Goal: Task Accomplishment & Management: Manage account settings

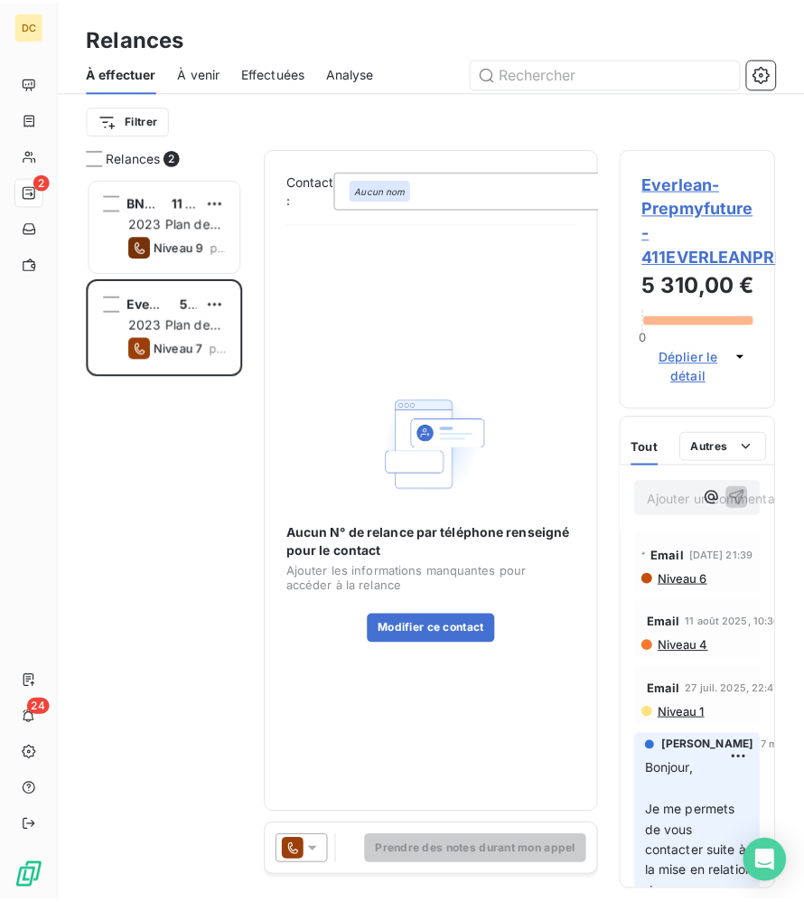
scroll to position [725, 155]
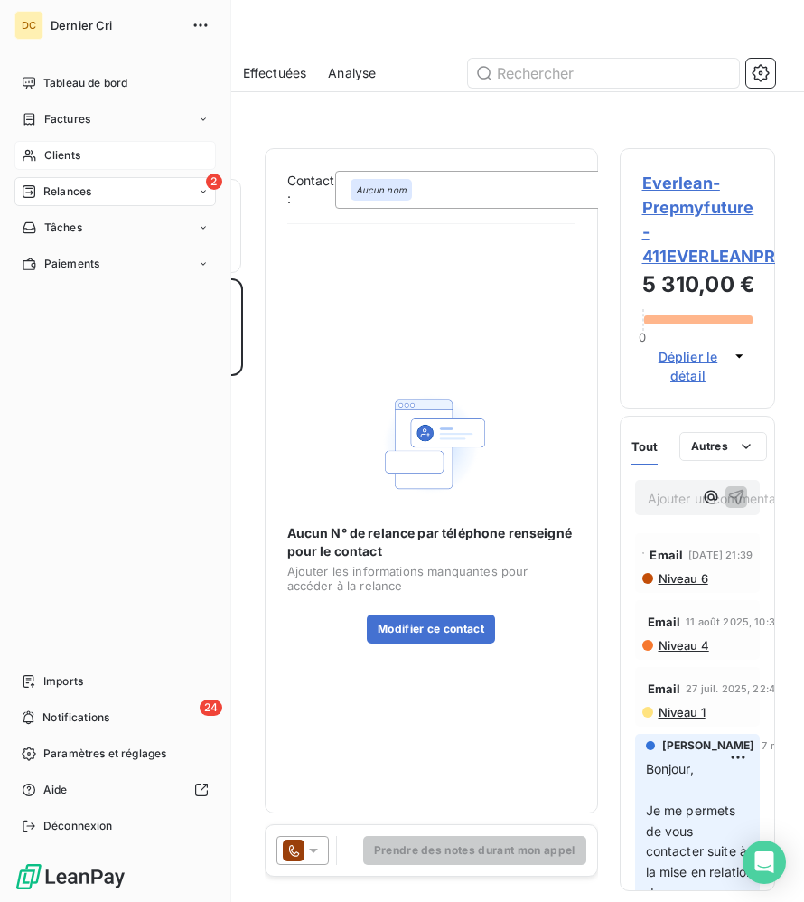
click at [27, 161] on icon at bounding box center [29, 155] width 15 height 14
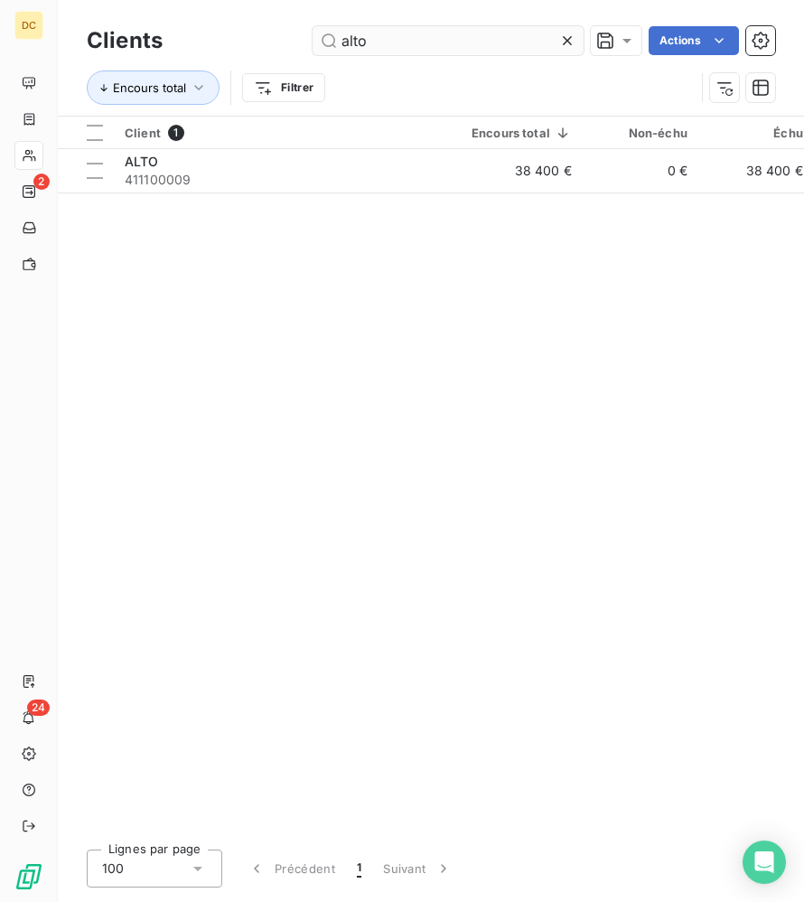
drag, startPoint x: 370, startPoint y: 43, endPoint x: 333, endPoint y: 43, distance: 36.1
click at [333, 43] on input "alto" at bounding box center [448, 40] width 271 height 29
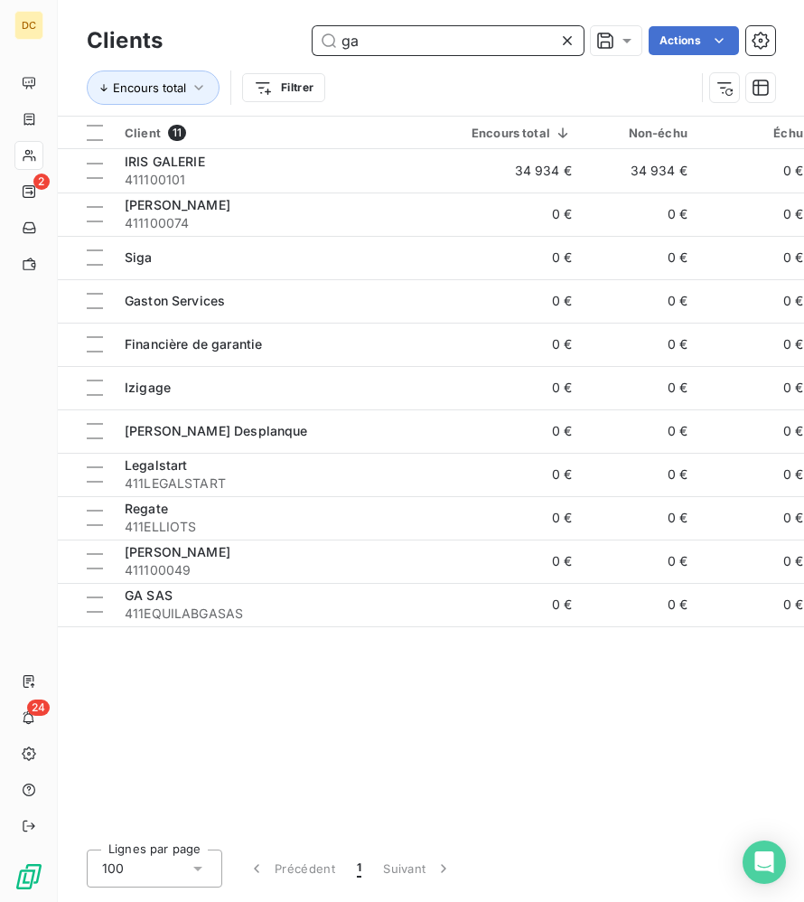
click at [396, 42] on input "ga" at bounding box center [448, 40] width 271 height 29
type input "g"
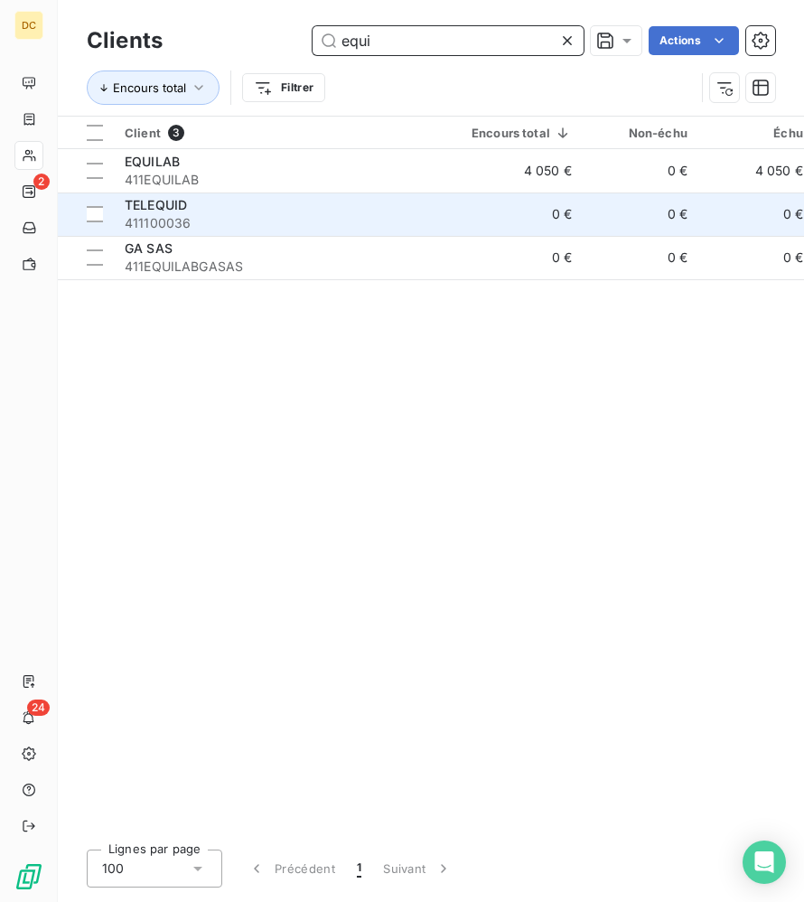
type input "equi"
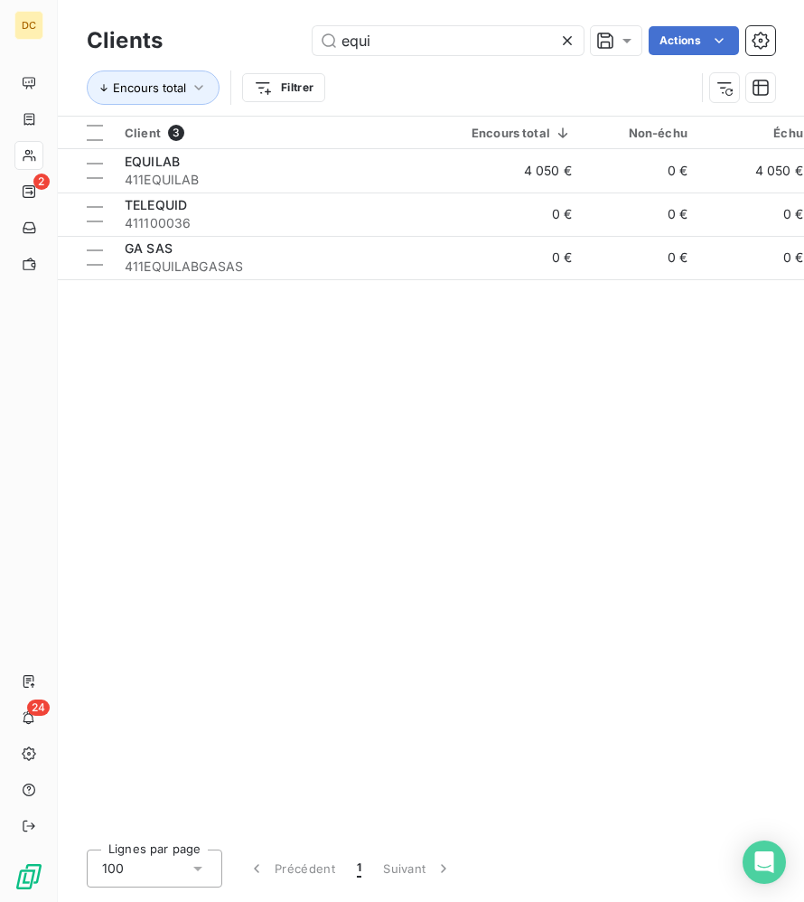
click at [564, 42] on icon at bounding box center [567, 41] width 18 height 18
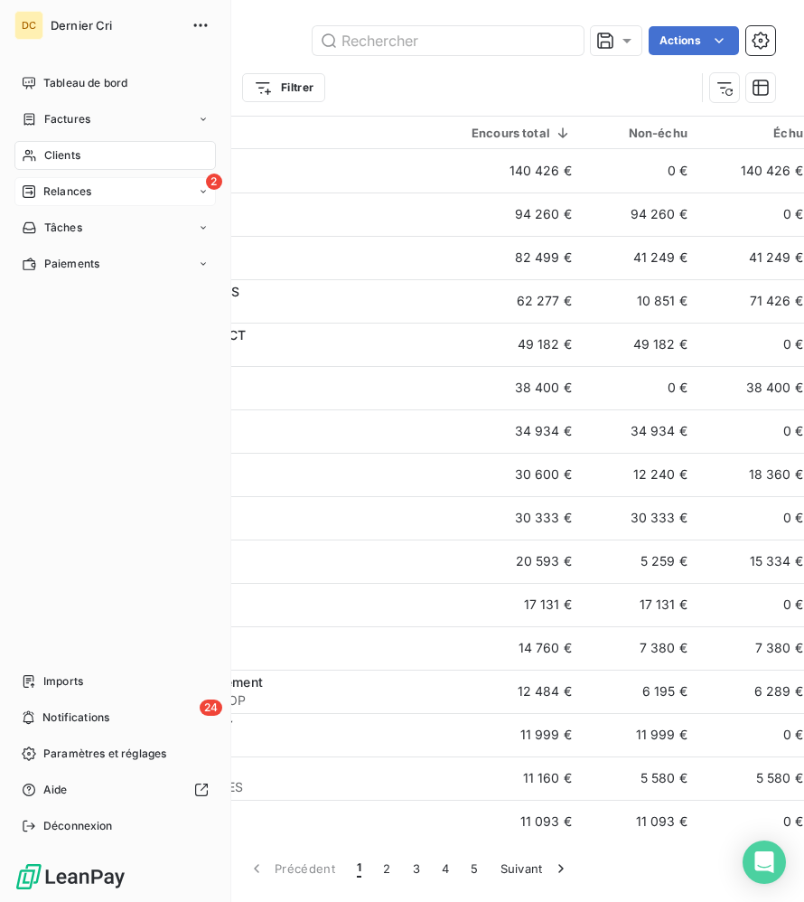
click at [30, 192] on icon at bounding box center [29, 191] width 13 height 13
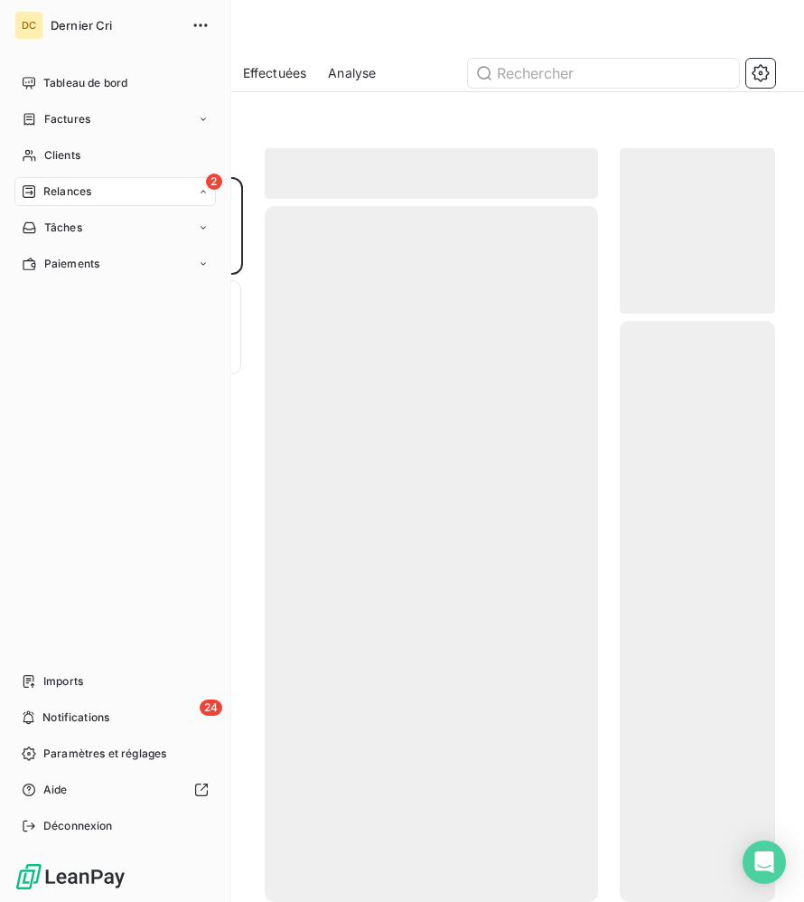
scroll to position [725, 155]
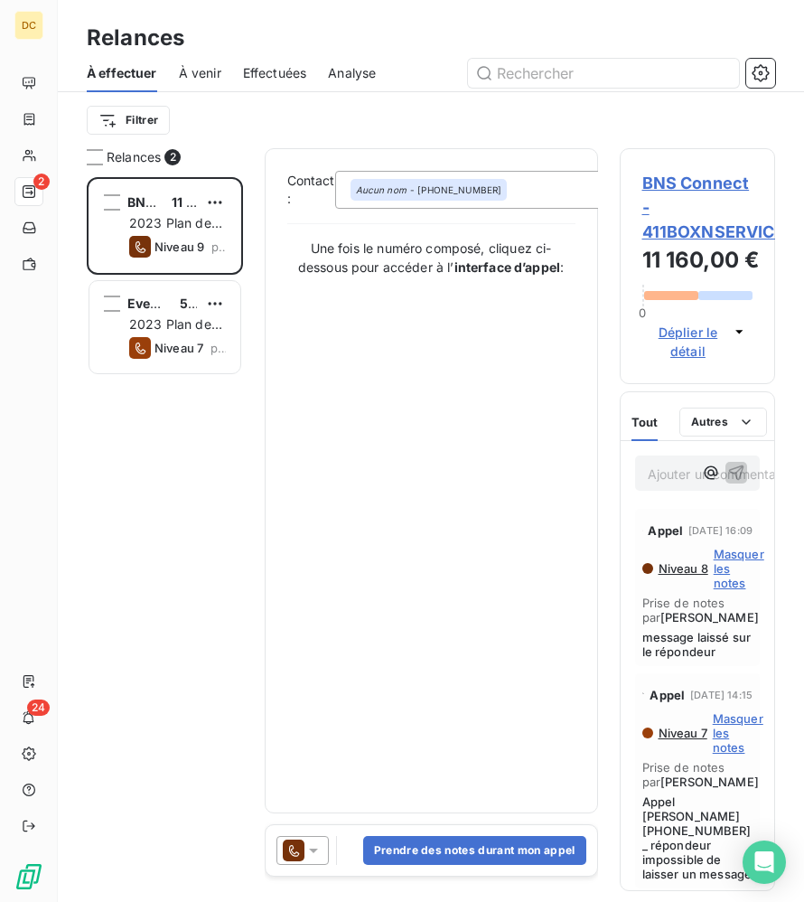
click at [315, 855] on icon at bounding box center [314, 850] width 18 height 18
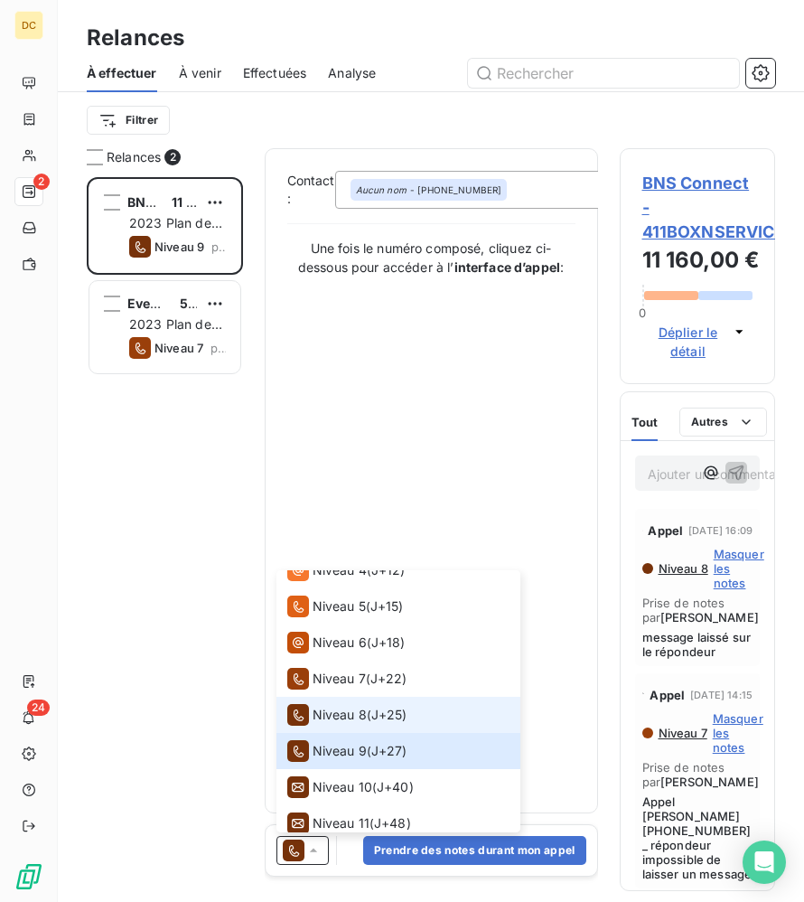
scroll to position [164, 0]
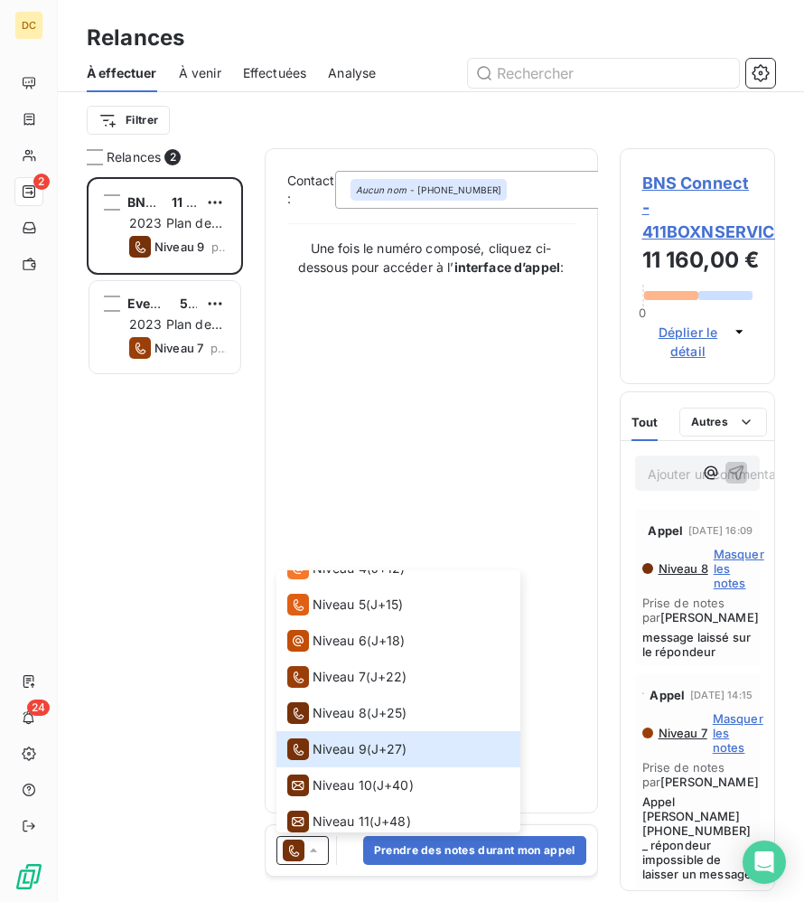
click at [663, 230] on span "BNS Connect - 411BOXNSERVICES" at bounding box center [697, 207] width 111 height 73
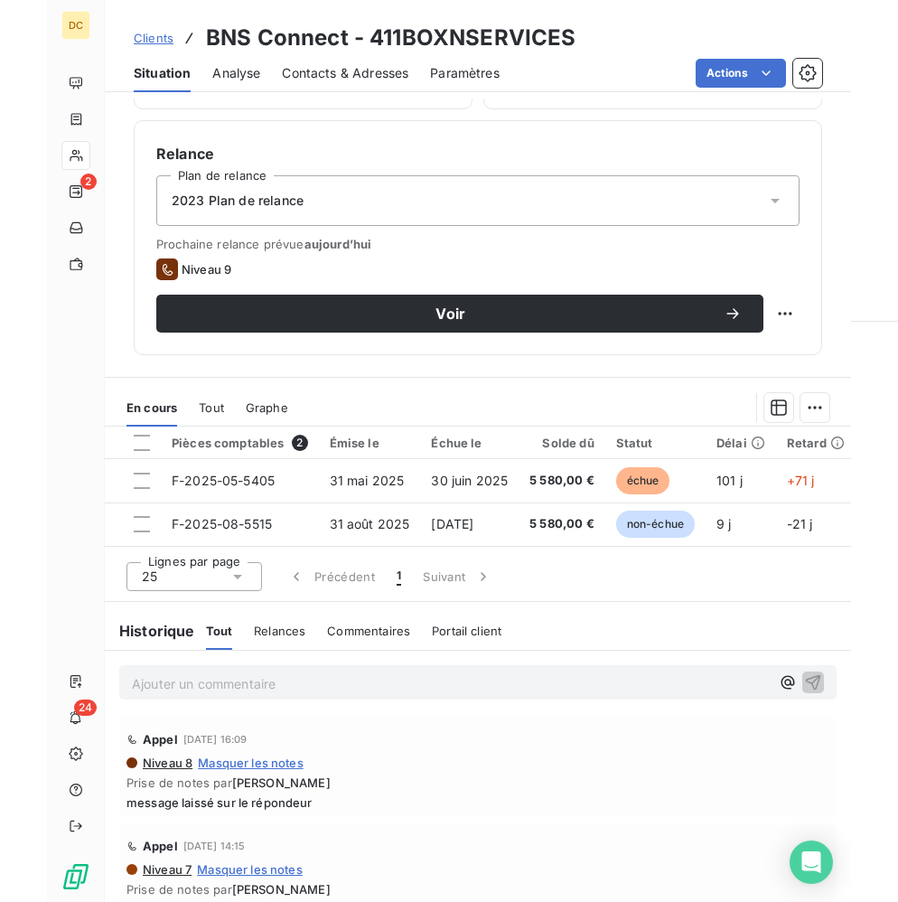
scroll to position [677, 0]
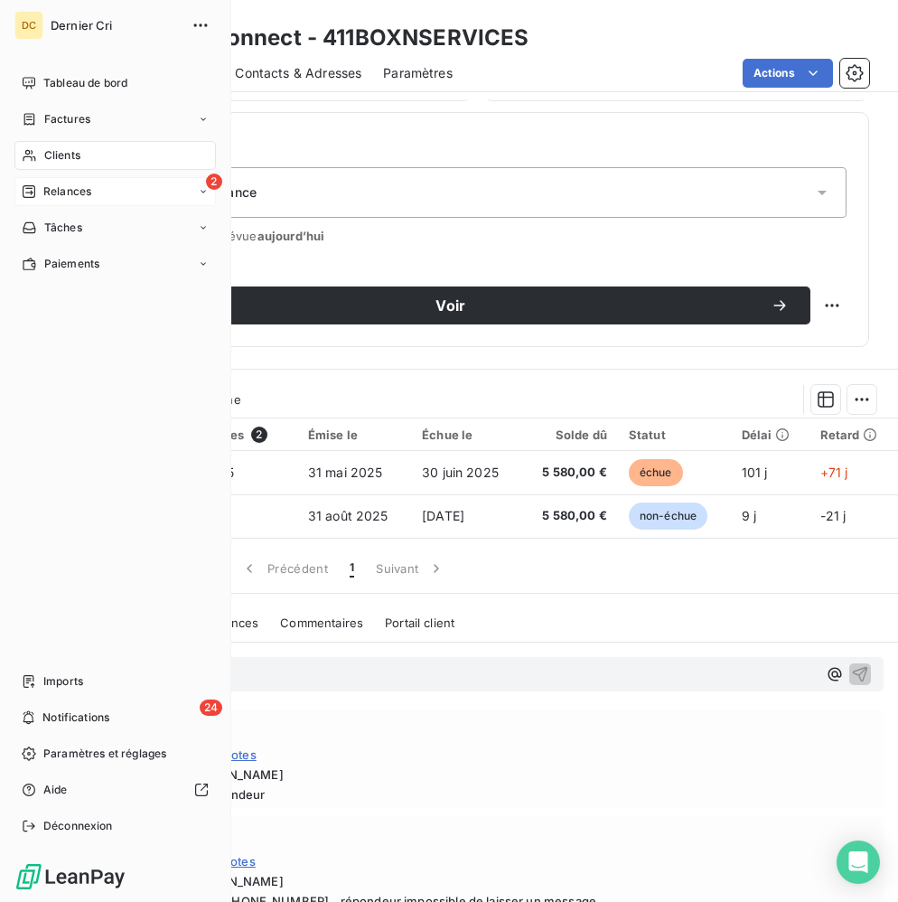
click at [27, 194] on icon at bounding box center [29, 191] width 14 height 14
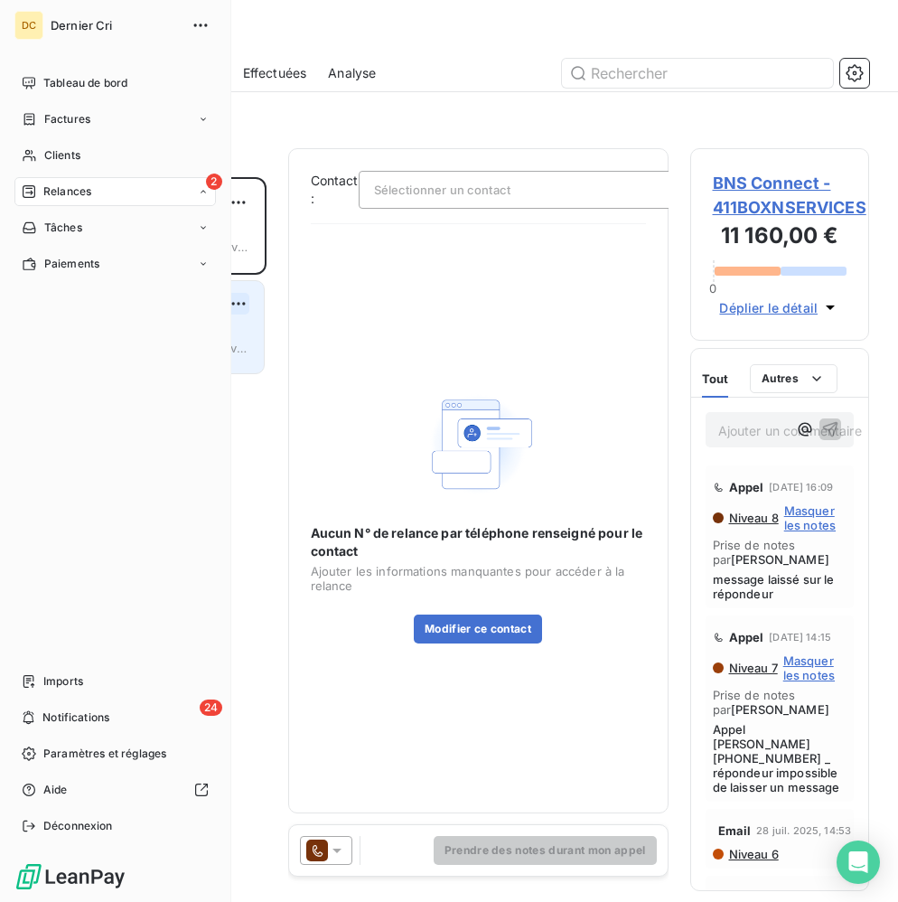
scroll to position [725, 179]
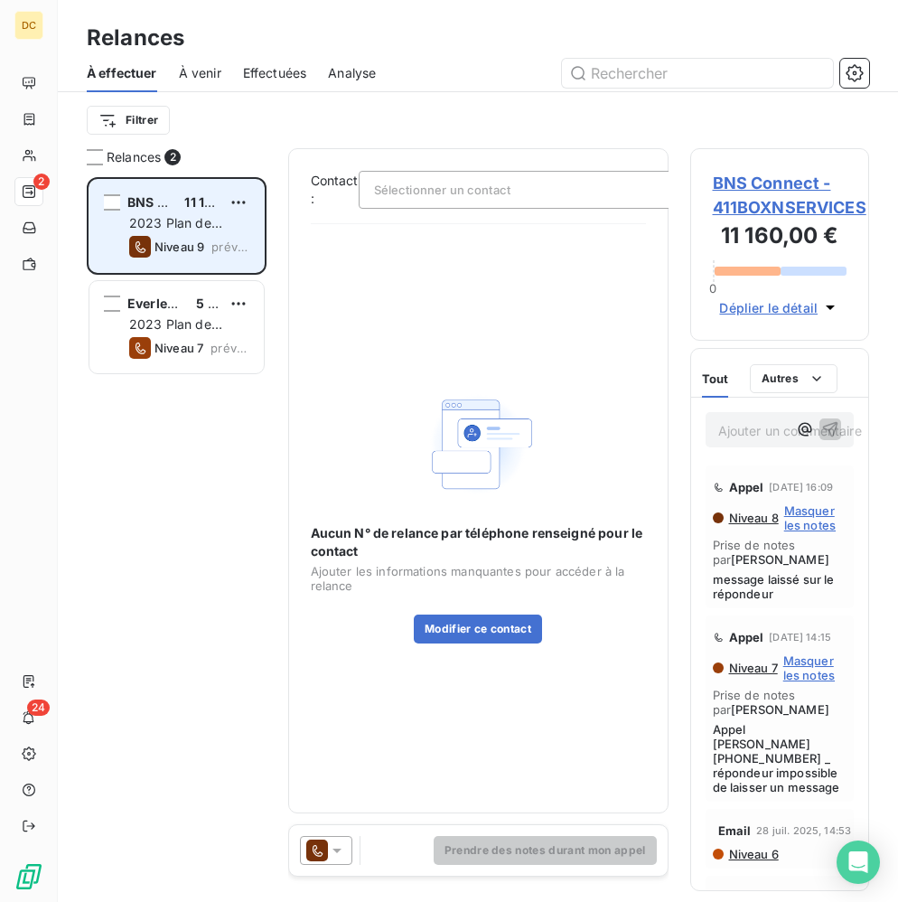
click at [165, 235] on div "BNS Connect 11 160,00 € 2023 Plan de relance Niveau 9 prévue [DATE]" at bounding box center [176, 226] width 174 height 92
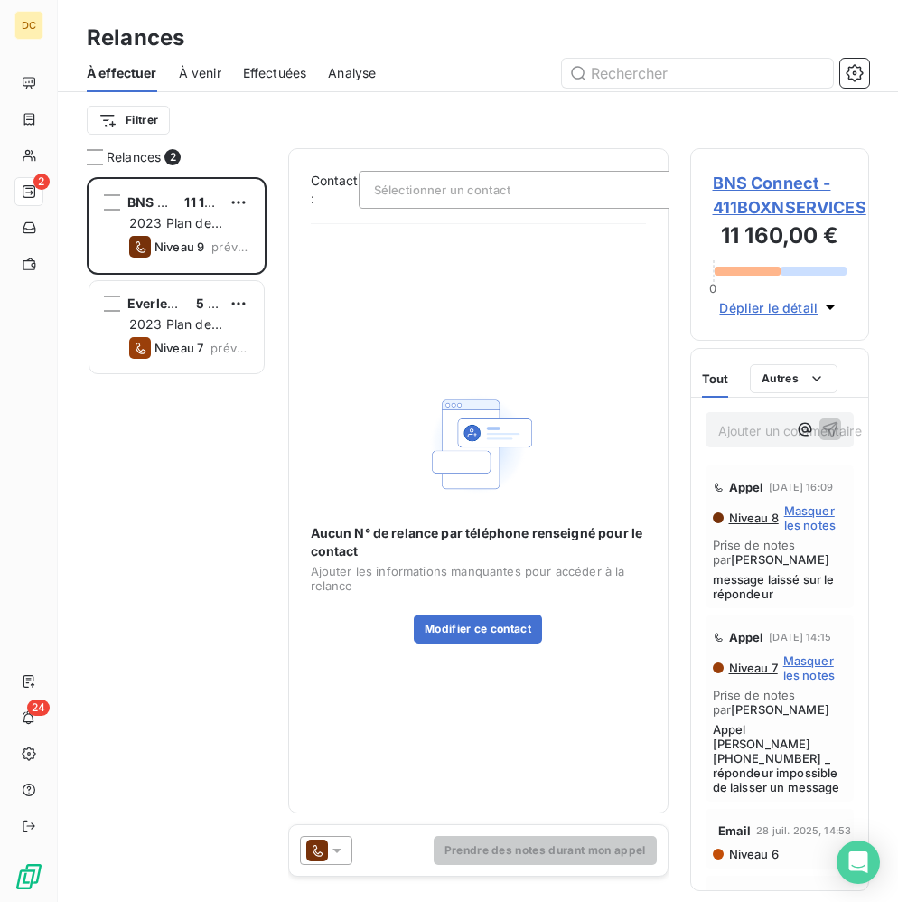
click at [742, 208] on span "BNS Connect - 411BOXNSERVICES" at bounding box center [780, 195] width 135 height 49
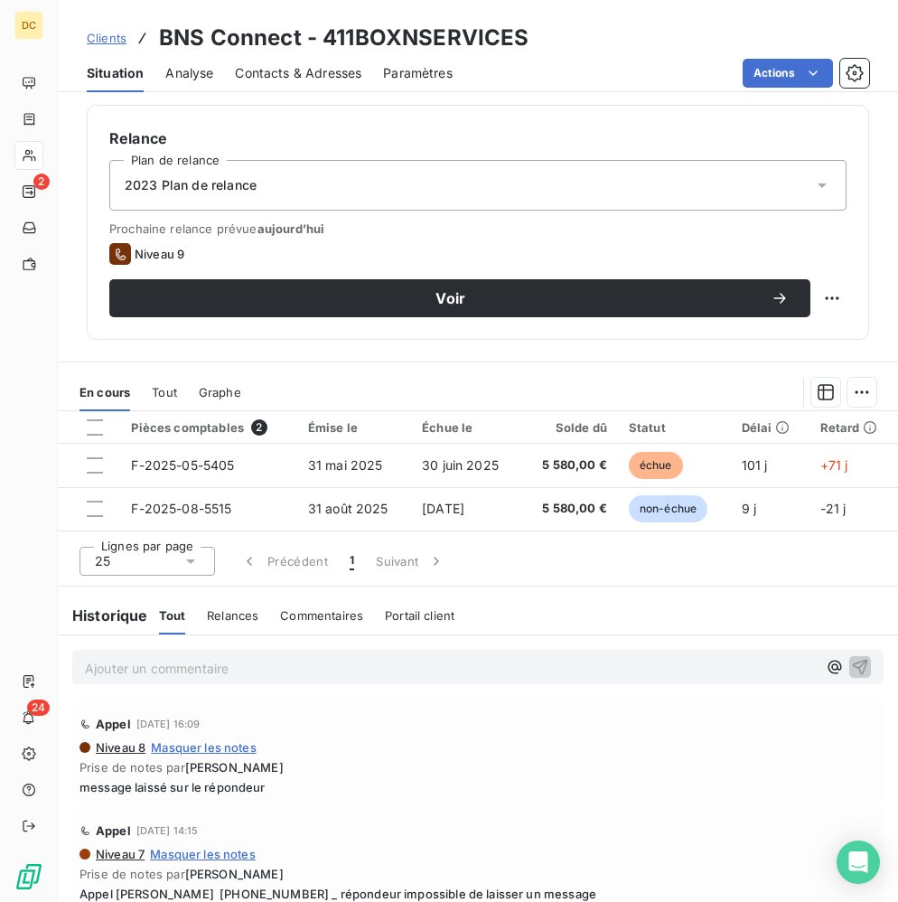
scroll to position [819, 0]
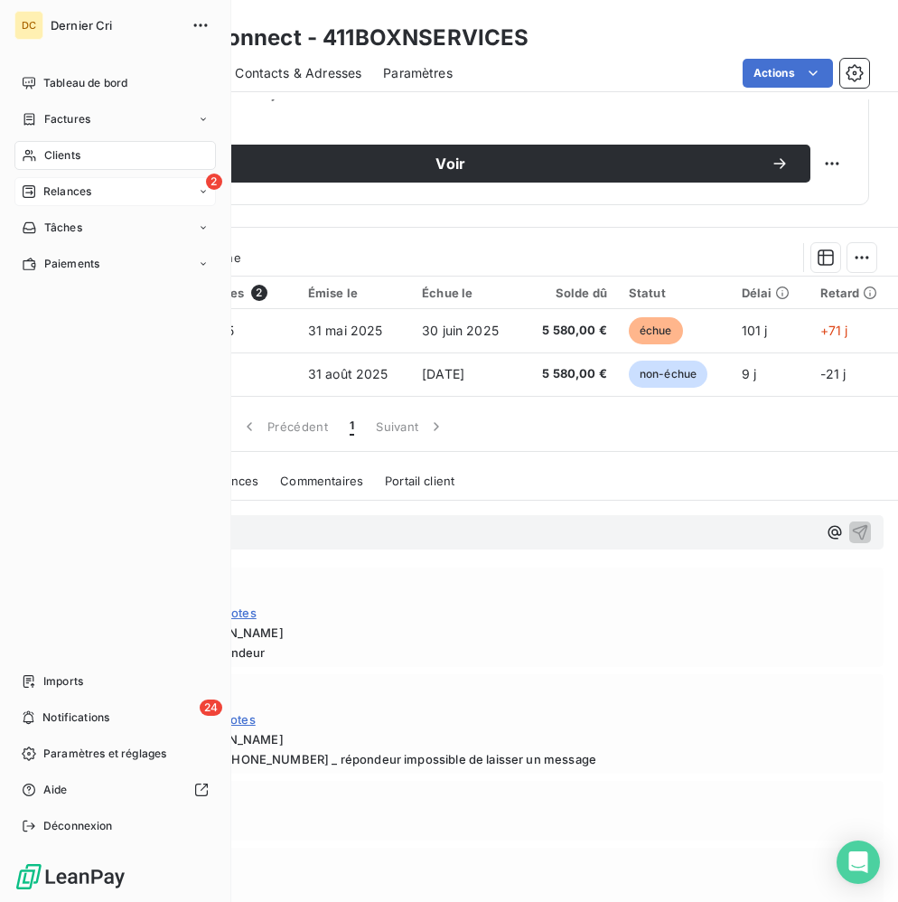
click at [33, 188] on icon at bounding box center [29, 191] width 13 height 13
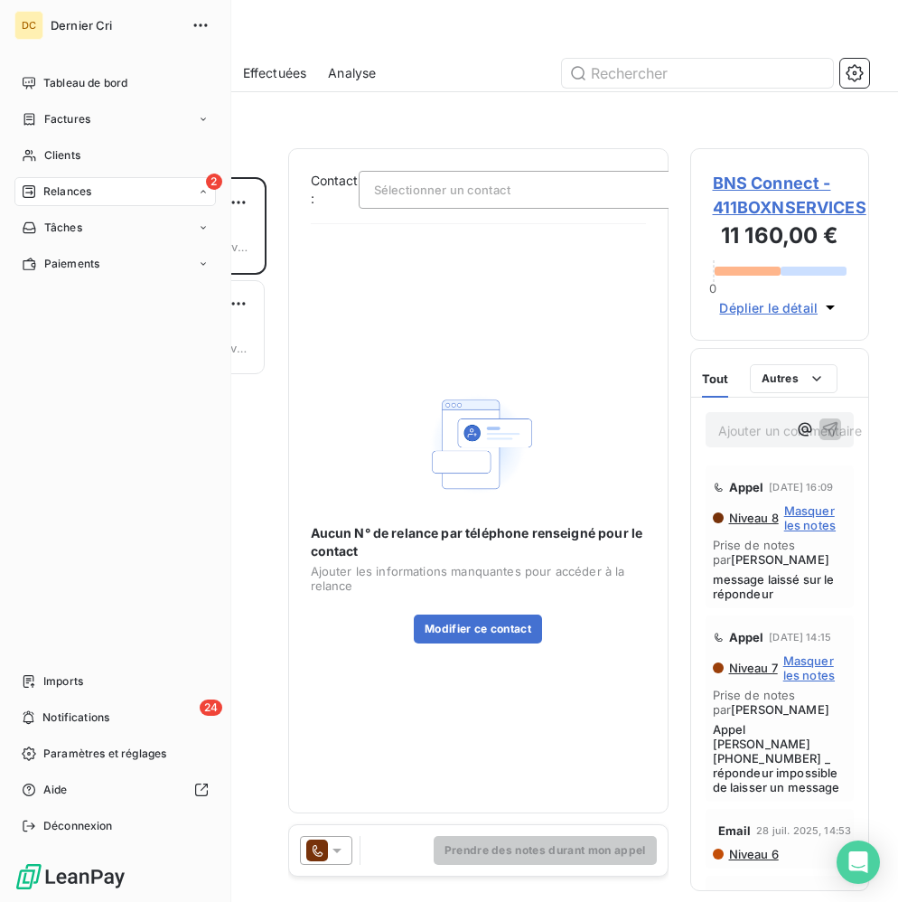
scroll to position [725, 179]
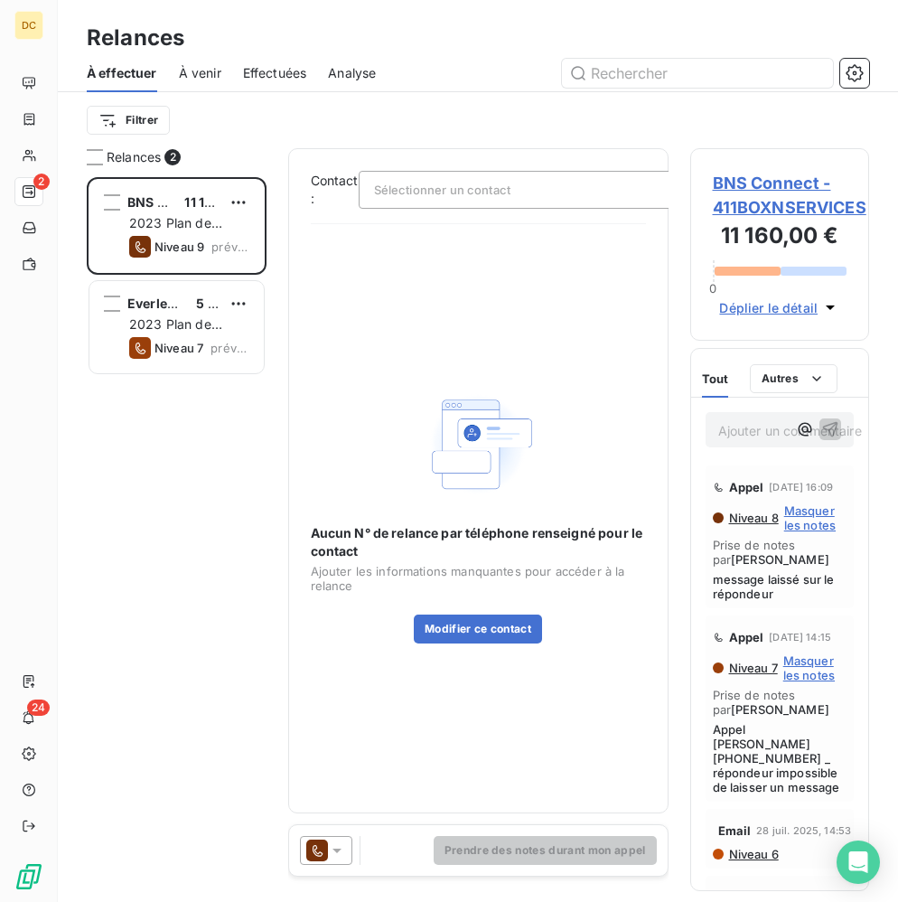
click at [441, 203] on div "Sélectionner un contact" at bounding box center [539, 190] width 361 height 38
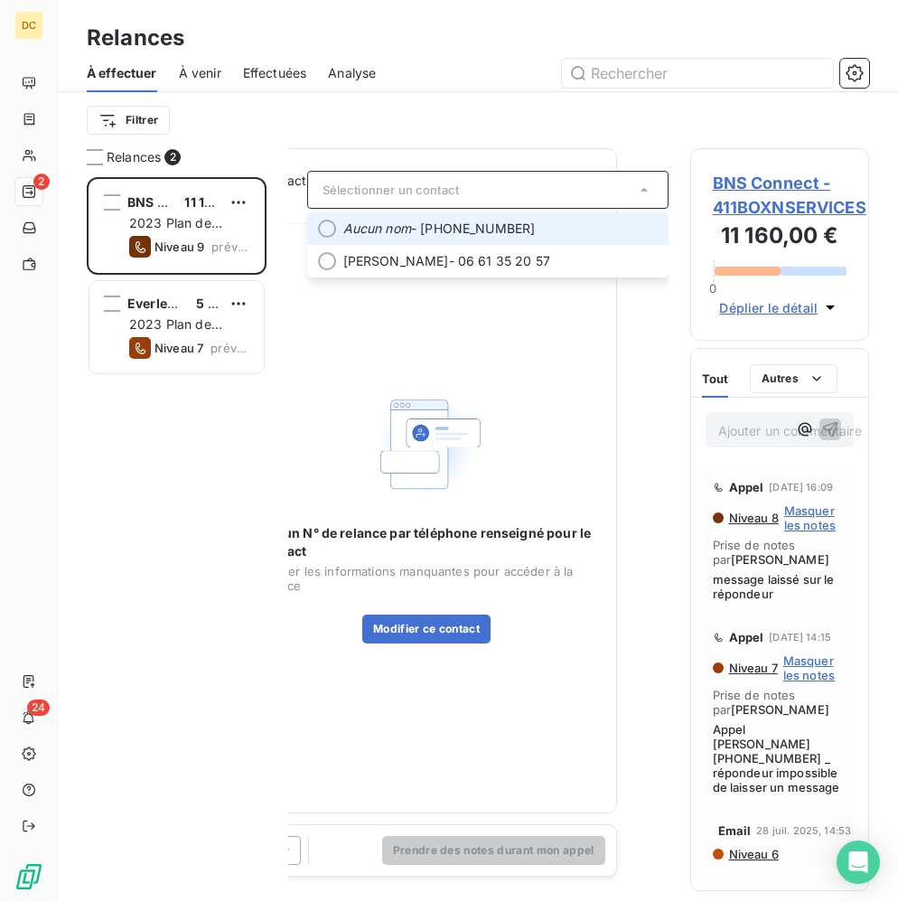
click at [437, 231] on span "Aucun nom - [PHONE_NUMBER]" at bounding box center [500, 229] width 314 height 18
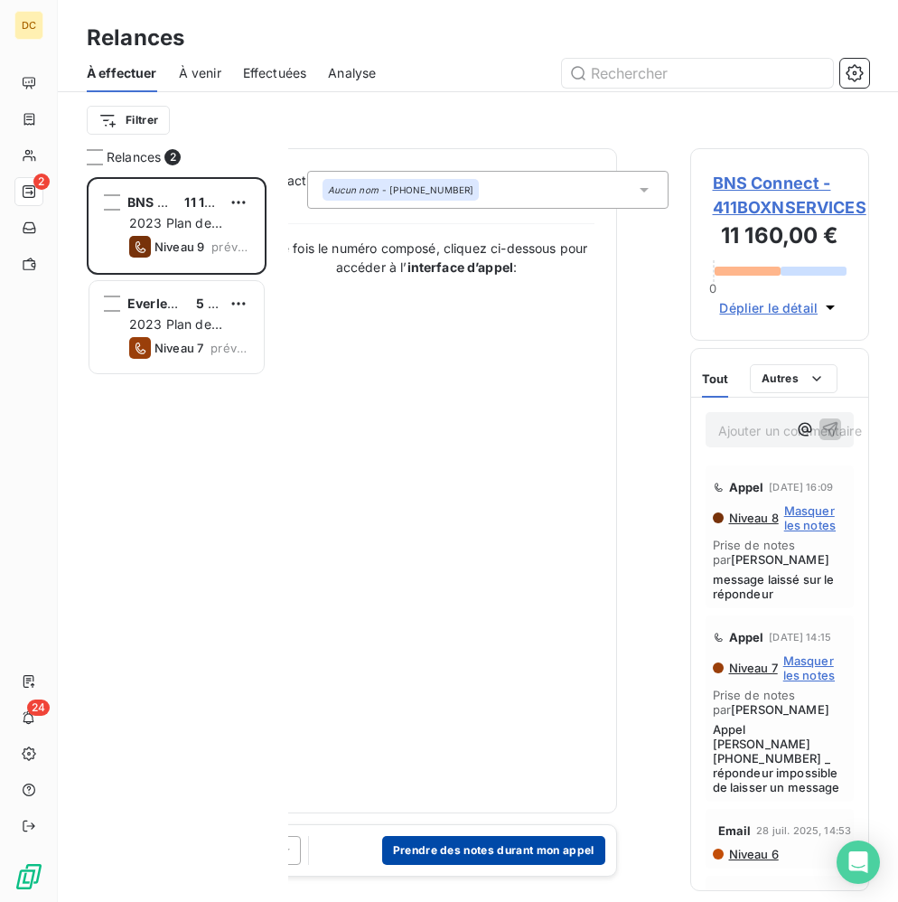
click at [525, 841] on button "Prendre des notes durant mon appel" at bounding box center [493, 850] width 223 height 29
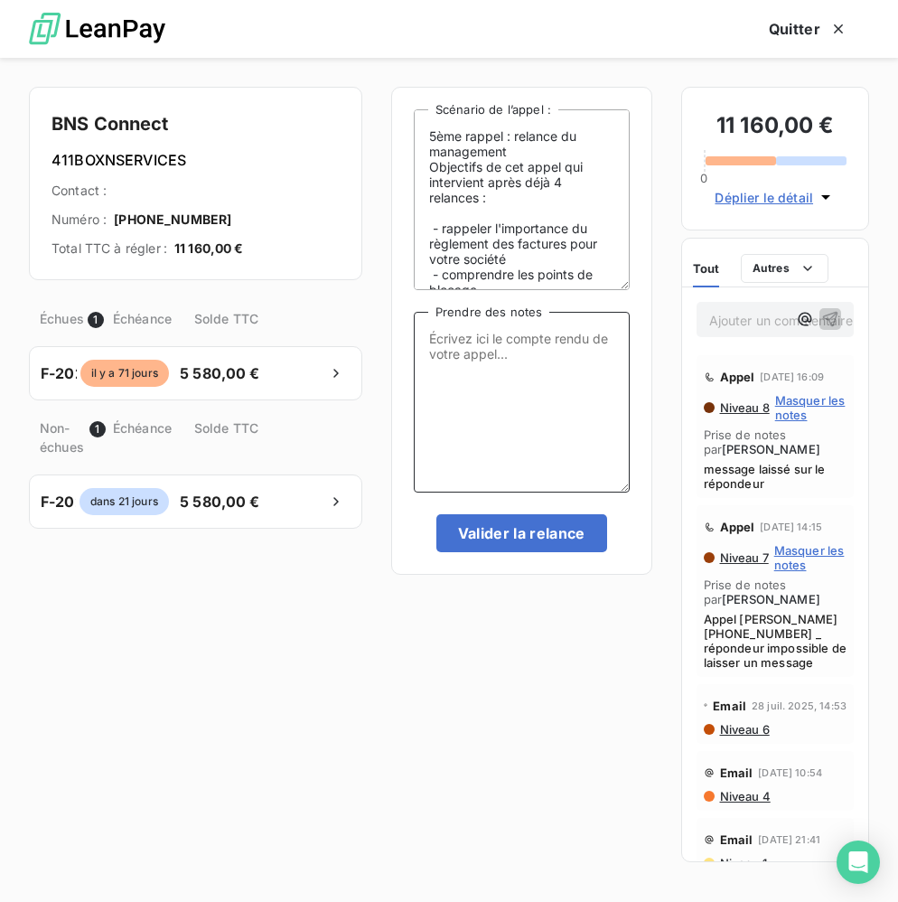
click at [471, 404] on textarea "Prendre des notes" at bounding box center [522, 402] width 216 height 181
paste textarea "Bonjour Marion, Je me permets de vous contacter concernant la facture 5405, éch…"
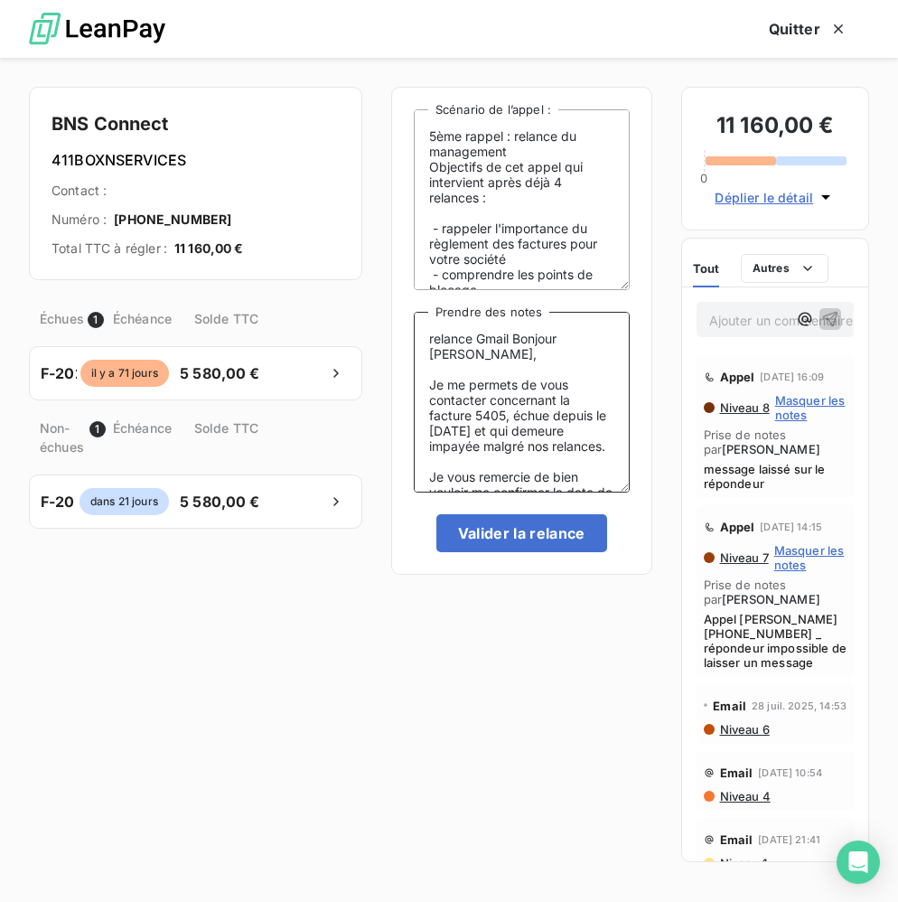
scroll to position [192, 0]
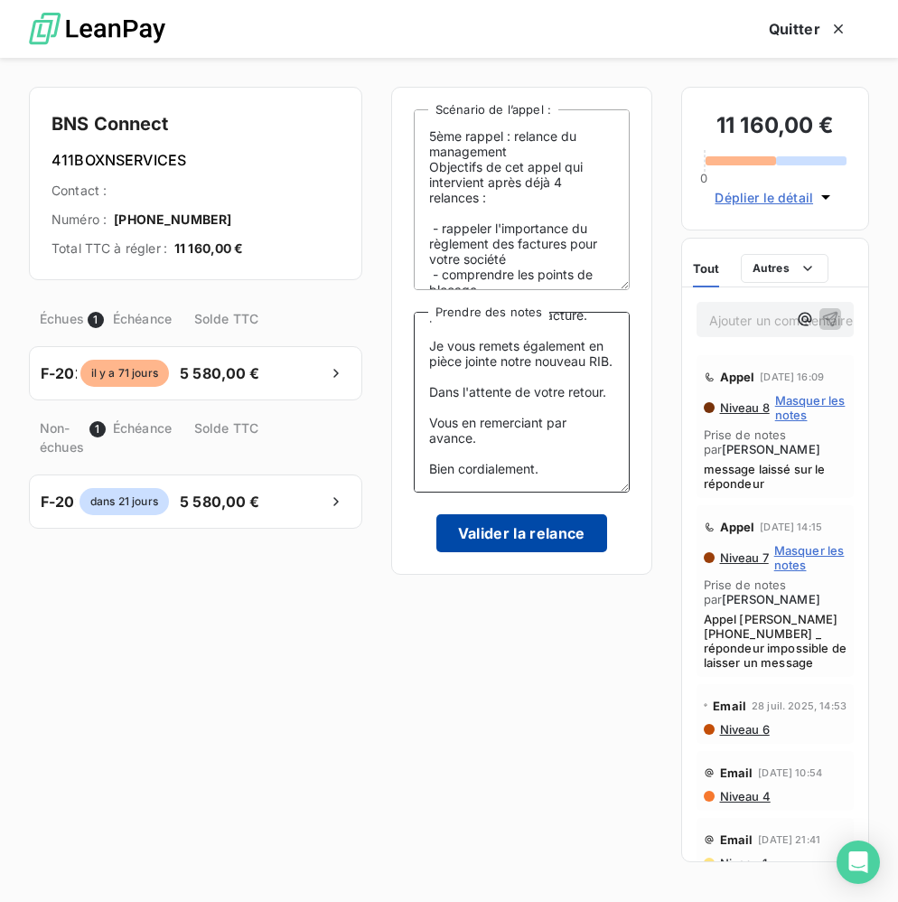
type textarea "relance Gmail Bonjour [PERSON_NAME], Je me permets de vous contacter concernant…"
click at [482, 528] on button "Valider la relance" at bounding box center [521, 533] width 171 height 38
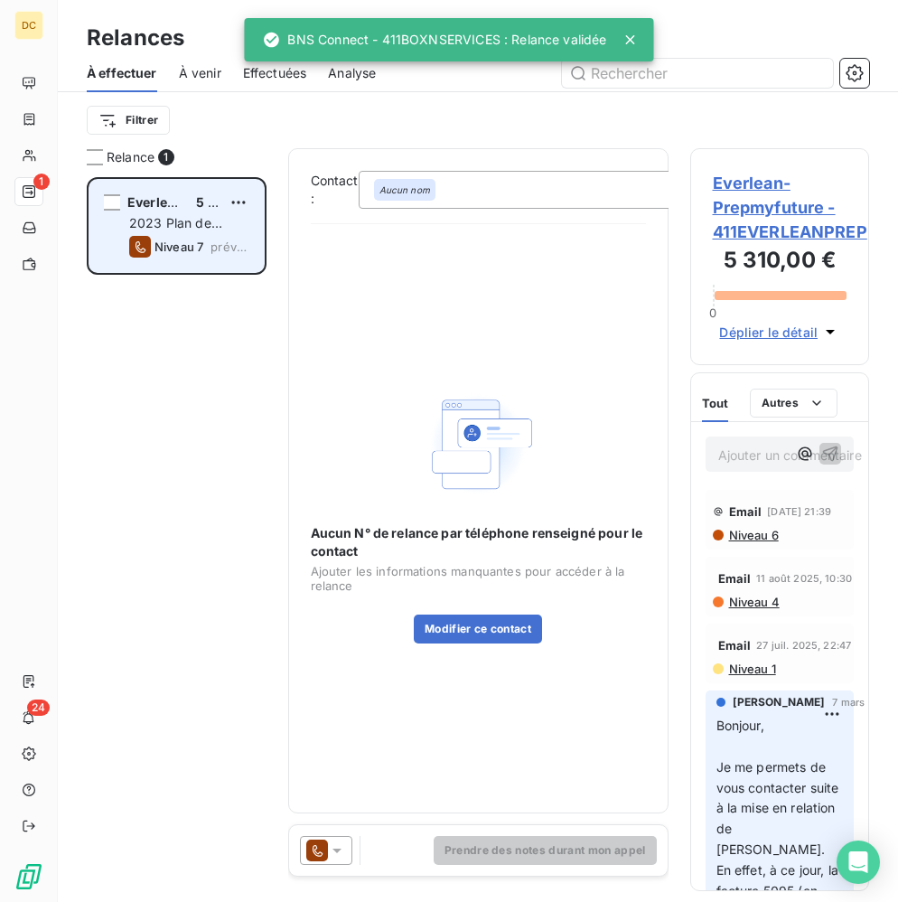
click at [152, 229] on span "2023 Plan de relance" at bounding box center [175, 231] width 93 height 33
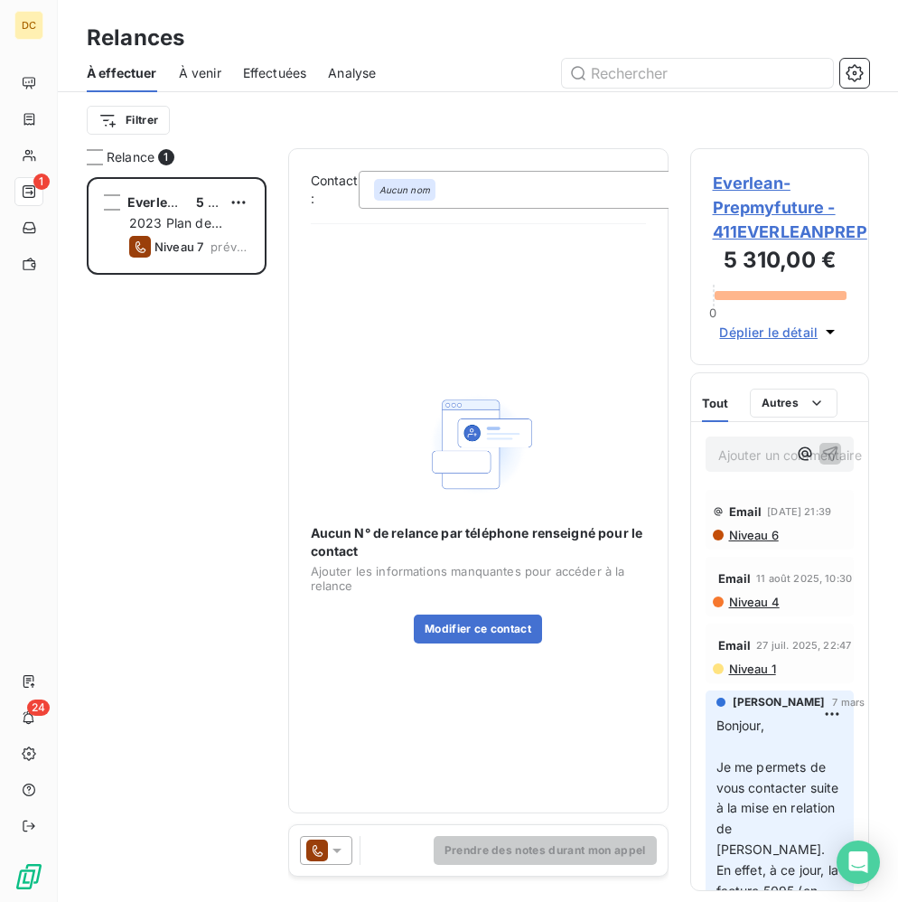
click at [740, 230] on span "Everlean-Prepmyfuture - 411EVERLEANPREP" at bounding box center [780, 207] width 135 height 73
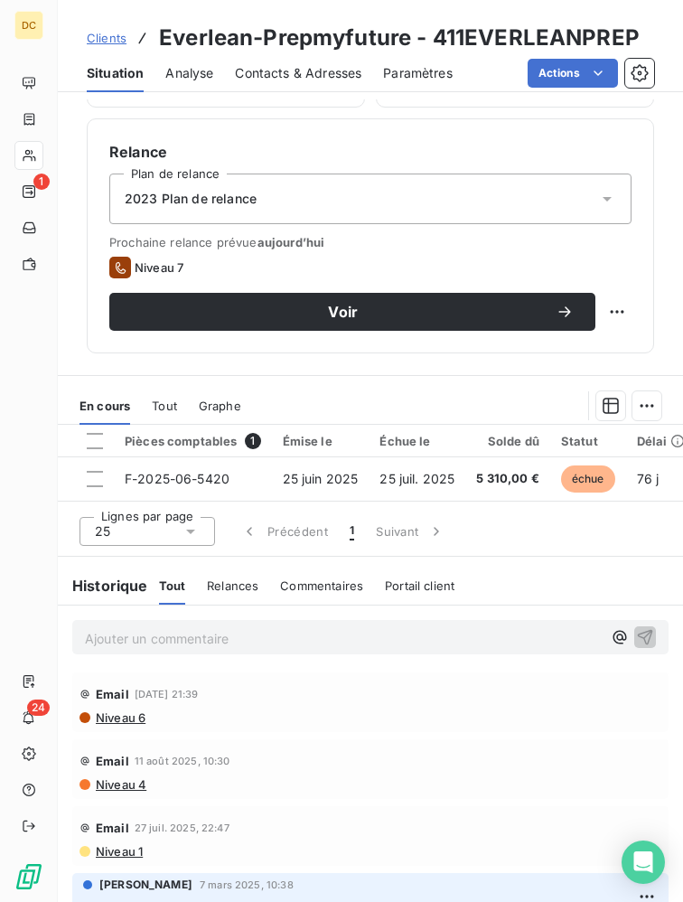
scroll to position [524, 0]
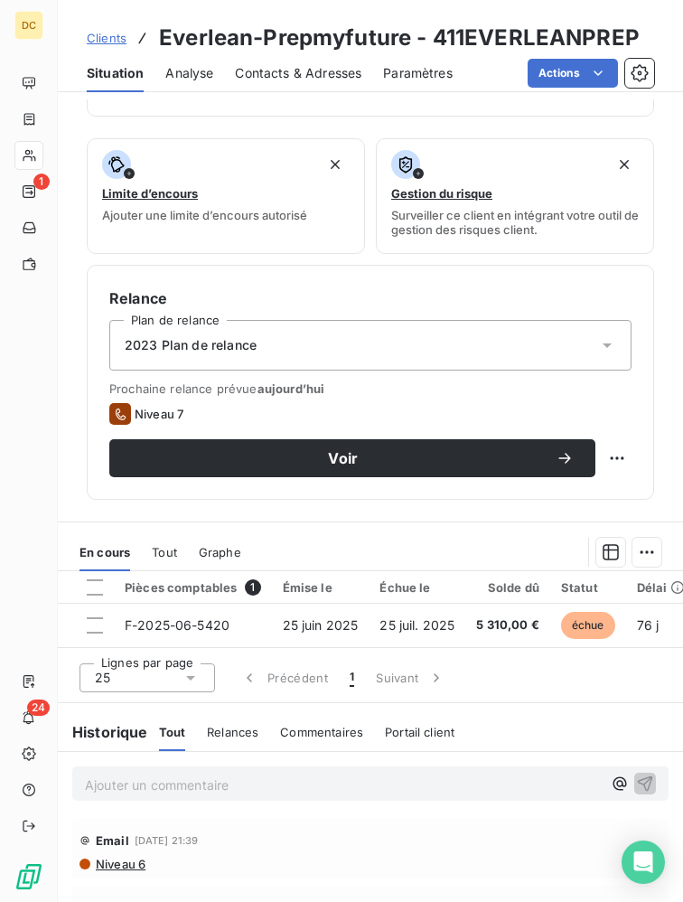
click at [259, 79] on span "Contacts & Adresses" at bounding box center [298, 73] width 127 height 18
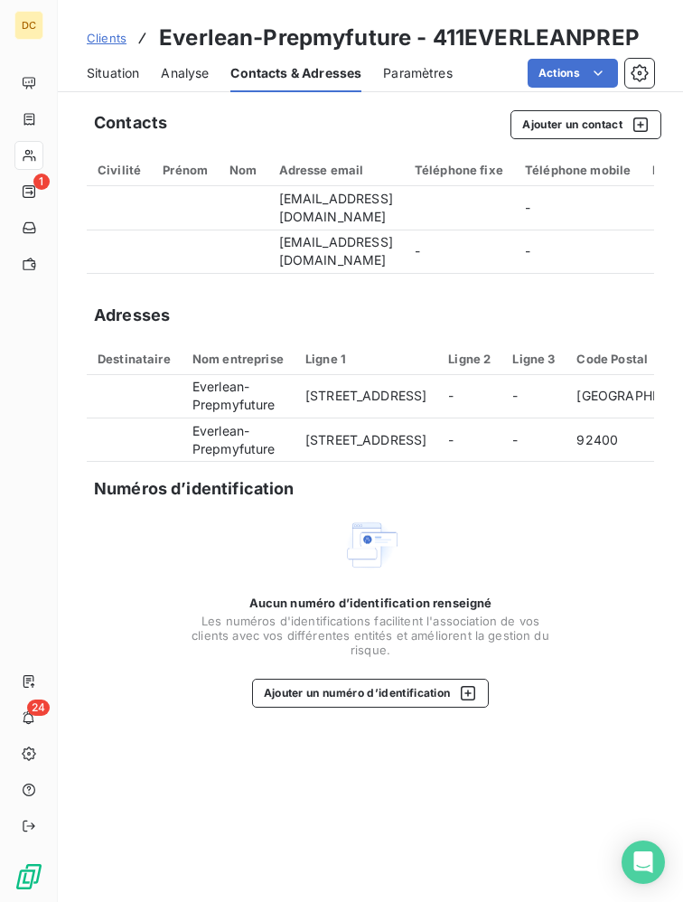
click at [114, 78] on span "Situation" at bounding box center [113, 73] width 52 height 18
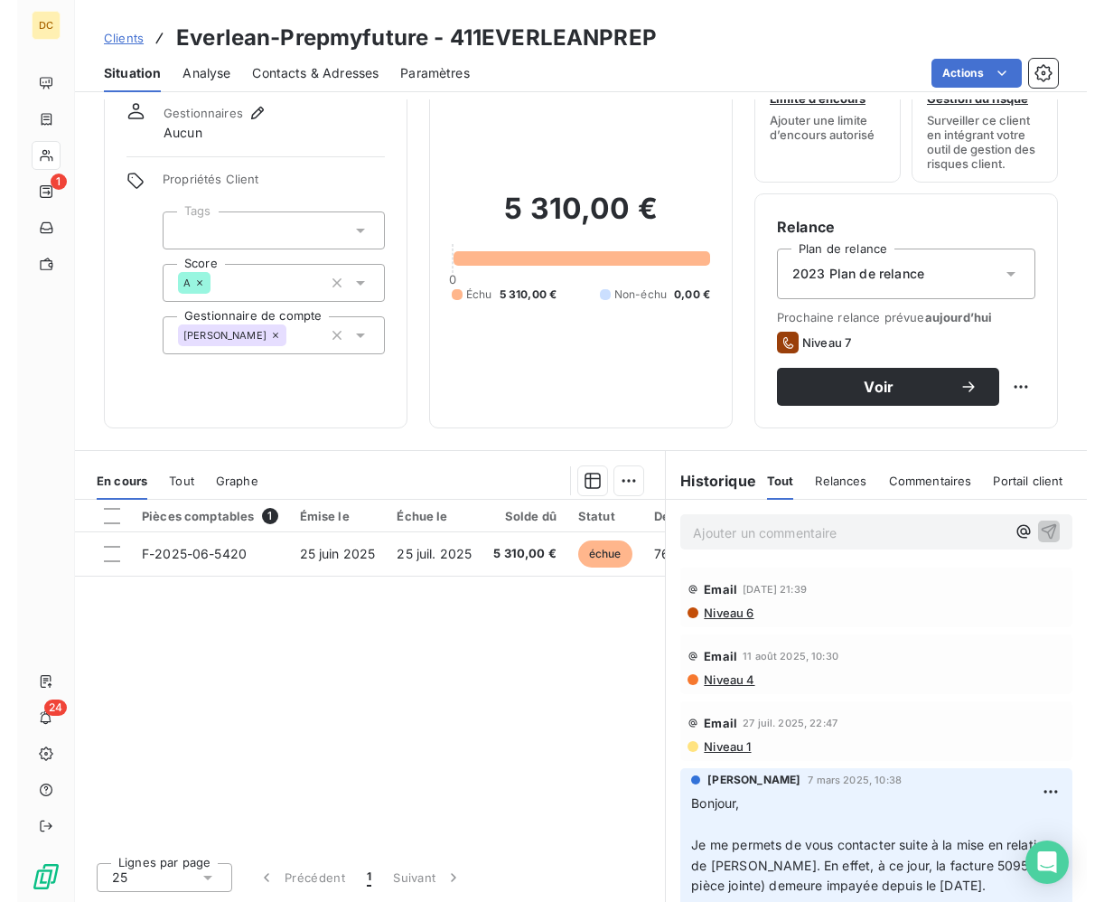
scroll to position [67, 0]
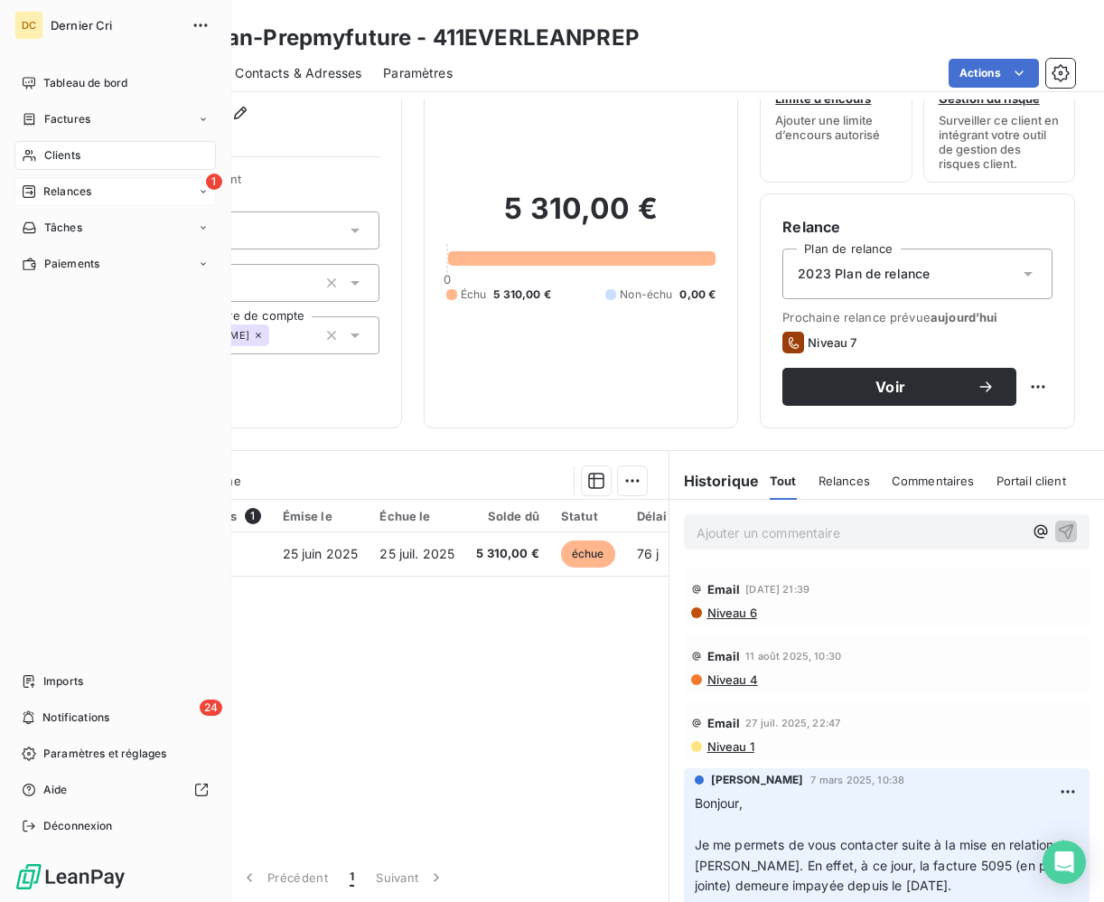
click at [27, 193] on icon at bounding box center [29, 191] width 14 height 14
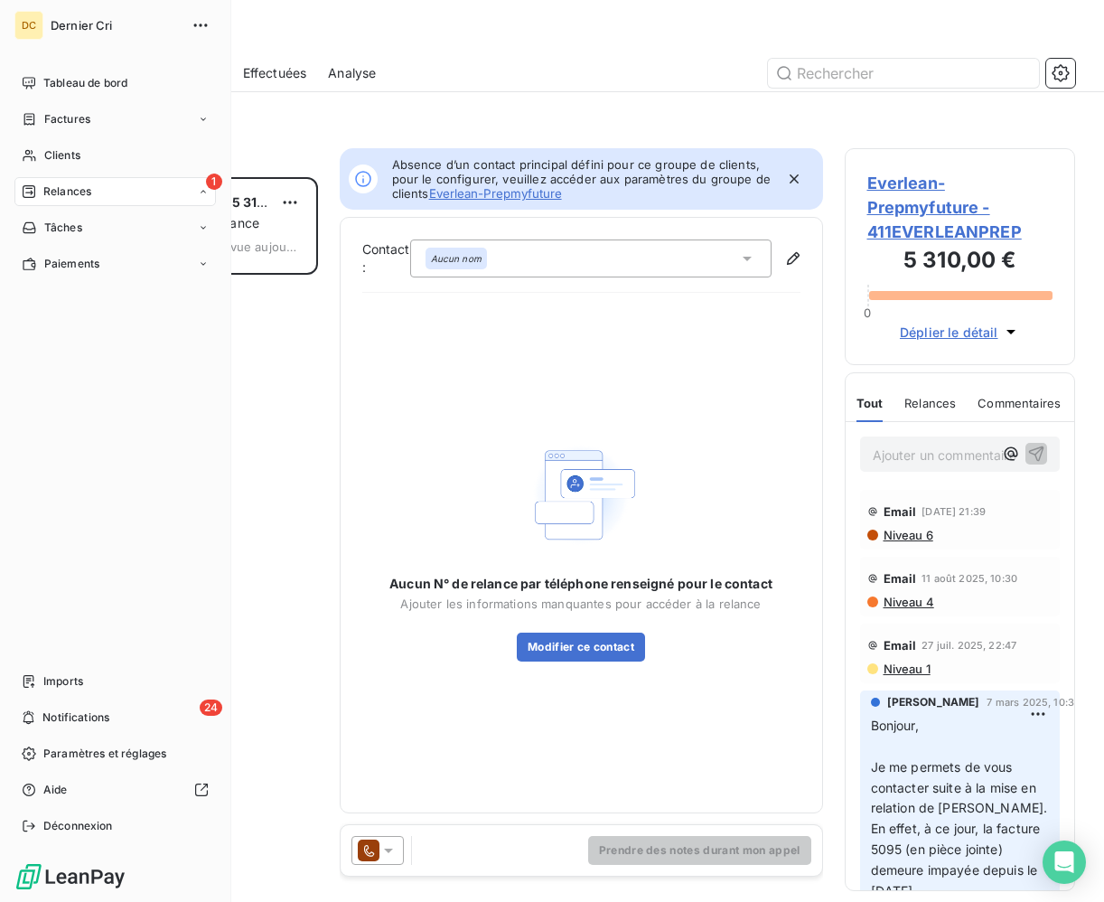
scroll to position [1, 1]
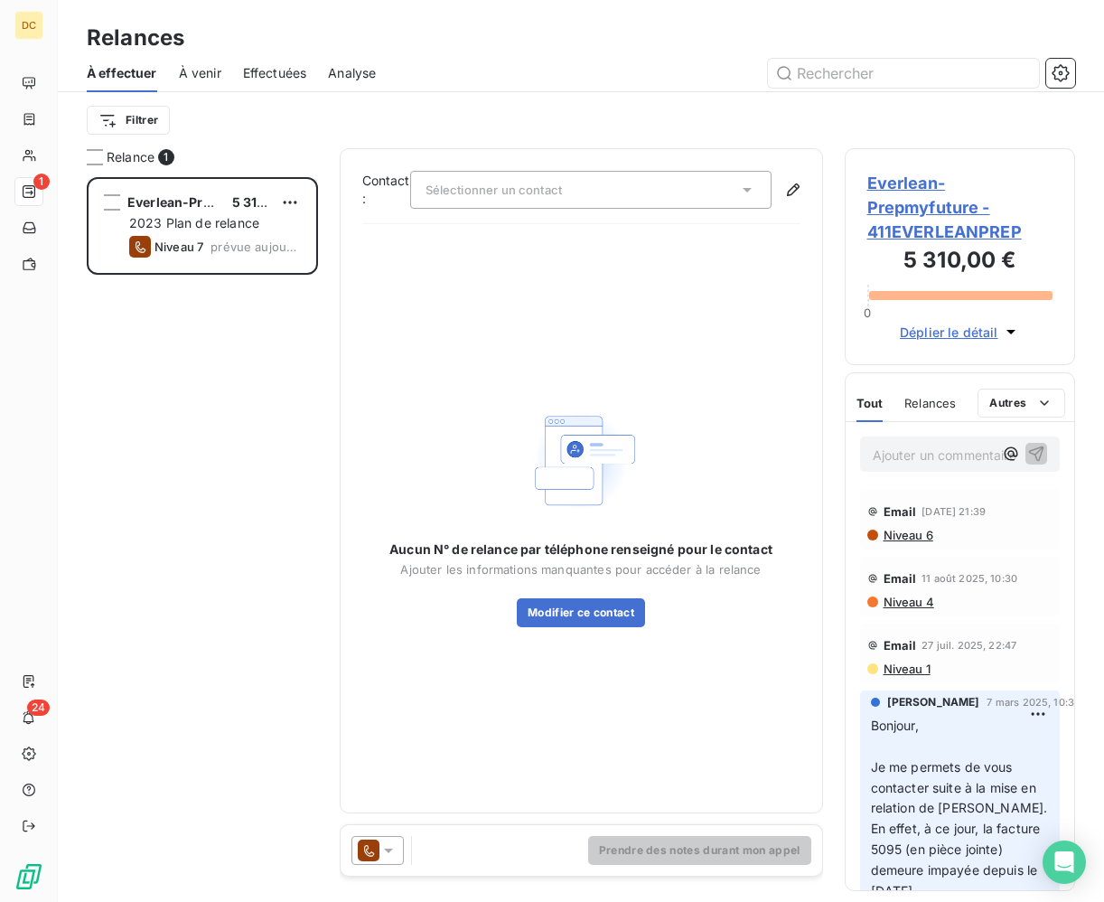
click at [476, 188] on span "Sélectionner un contact" at bounding box center [494, 190] width 136 height 14
click at [816, 466] on div "Ajouter un commentaire ﻿" at bounding box center [960, 453] width 201 height 35
click at [816, 461] on p "Ajouter un commentaire ﻿" at bounding box center [933, 455] width 121 height 23
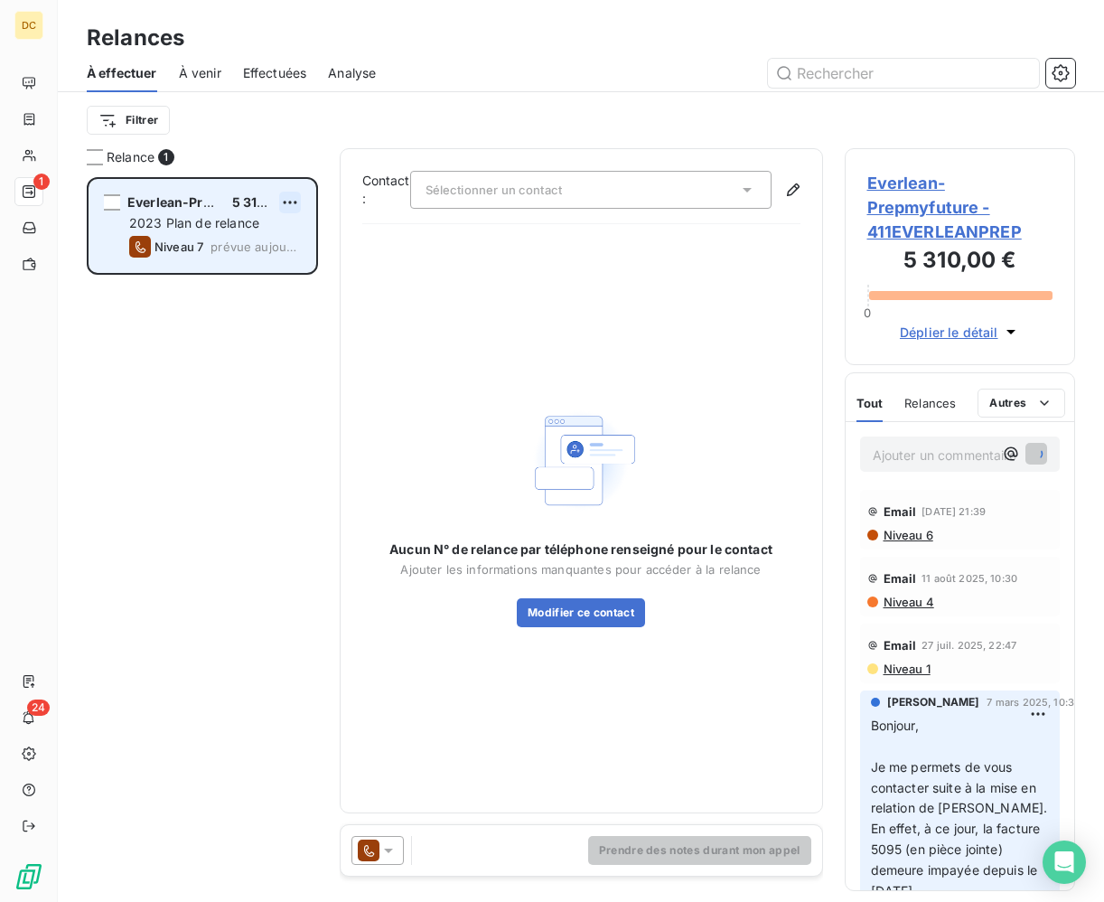
click at [289, 203] on html "DC 1 24 Relances À effectuer À venir Effectuées Analyse Filtrer Relance 1 Everl…" at bounding box center [552, 451] width 1104 height 902
click at [274, 235] on div "Replanifier cette action" at bounding box center [212, 238] width 162 height 29
select select "8"
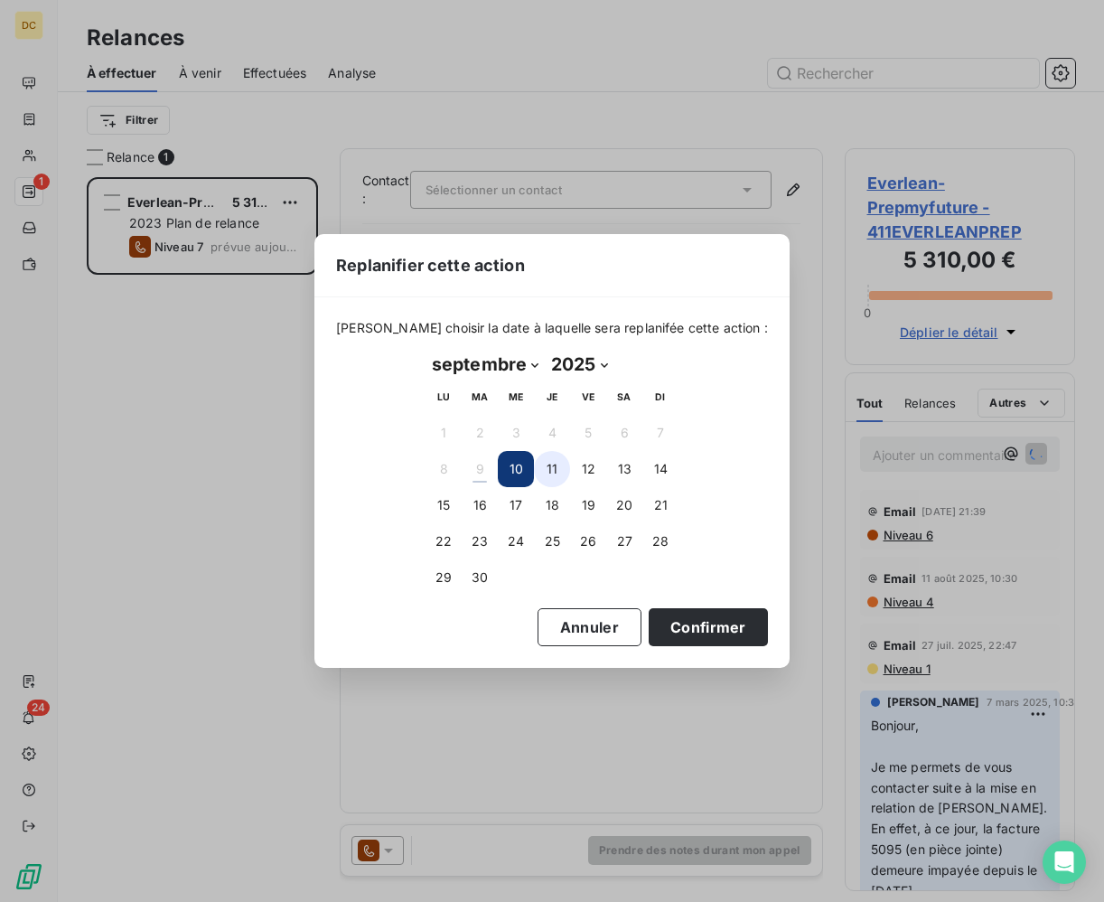
click at [558, 467] on button "11" at bounding box center [552, 469] width 36 height 36
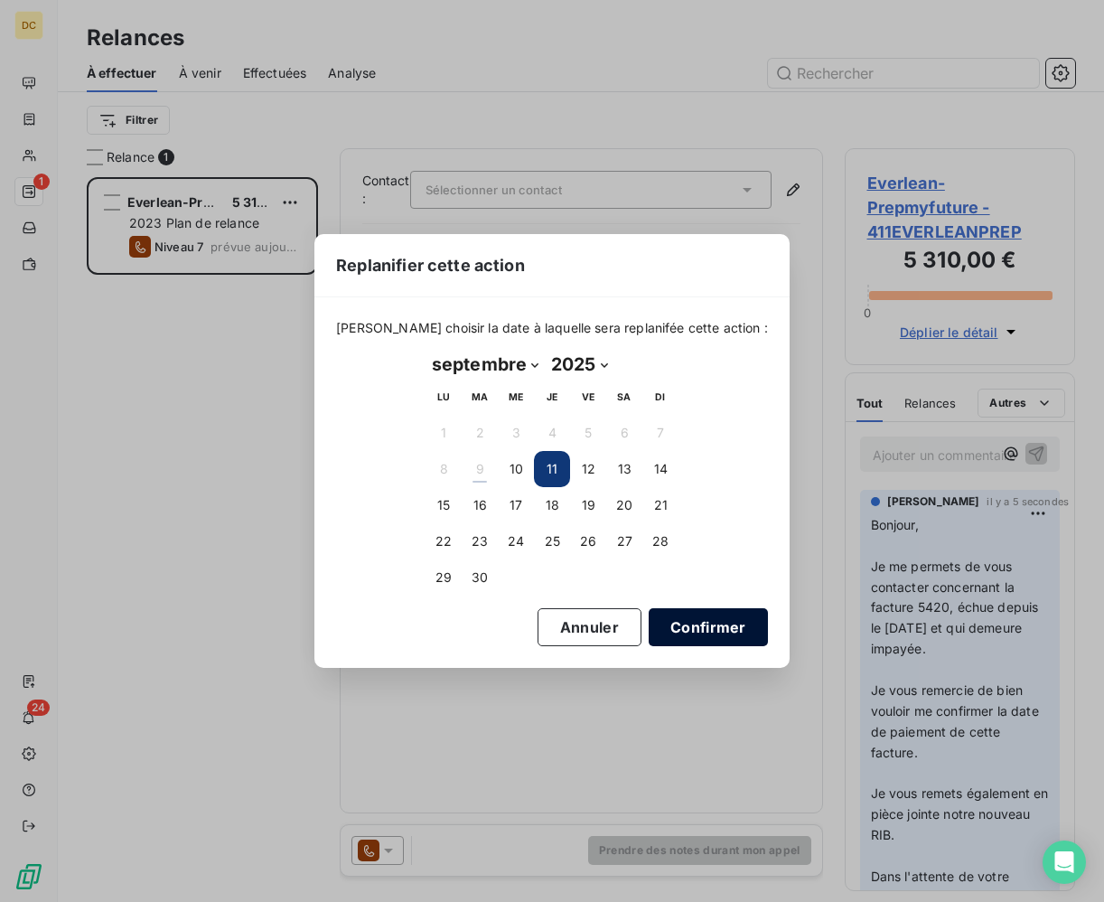
click at [652, 627] on button "Confirmer" at bounding box center [708, 627] width 119 height 38
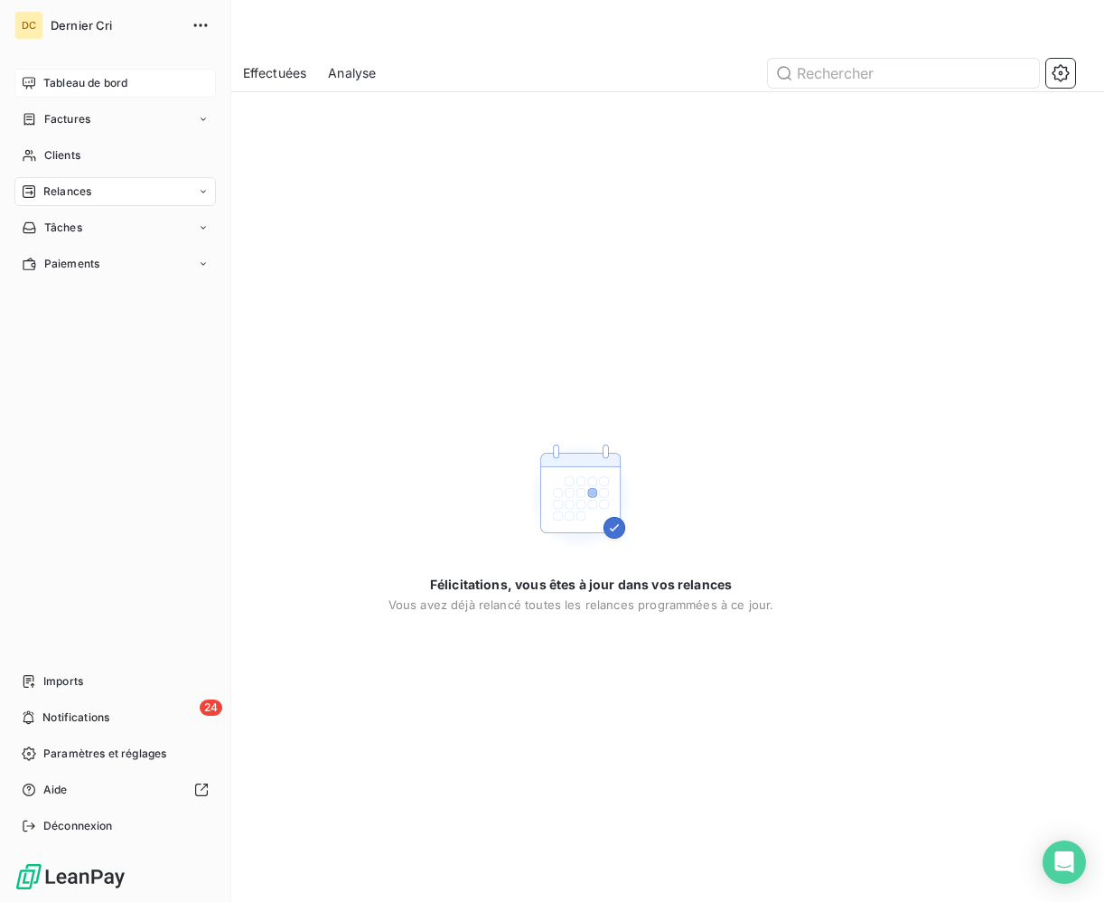
click at [29, 86] on icon at bounding box center [29, 83] width 14 height 14
